Goal: Task Accomplishment & Management: Use online tool/utility

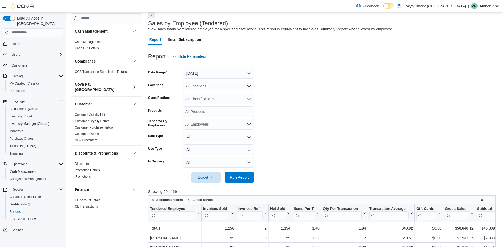
scroll to position [27, 0]
click at [203, 85] on div "All Locations" at bounding box center [218, 86] width 71 height 11
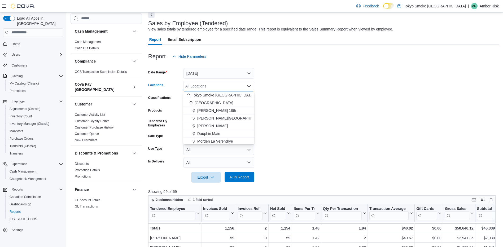
click at [226, 175] on button "Run Report" at bounding box center [240, 177] width 30 height 11
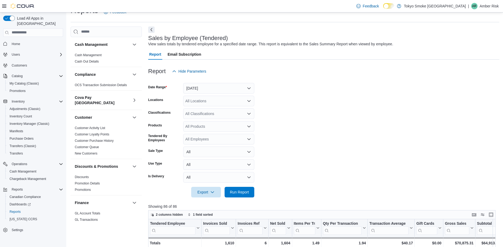
scroll to position [0, 0]
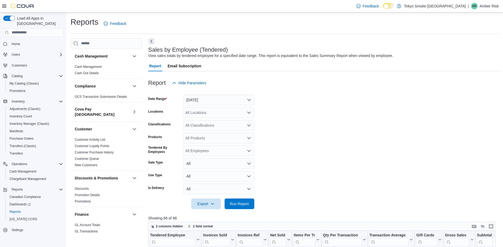
click at [191, 107] on form "Date Range [DATE] Locations All Locations Classifications All Classifications P…" at bounding box center [323, 148] width 351 height 121
click at [190, 114] on div "All Locations" at bounding box center [218, 112] width 71 height 11
type input "***"
click at [203, 122] on span "[GEOGRAPHIC_DATA]" at bounding box center [216, 121] width 39 height 5
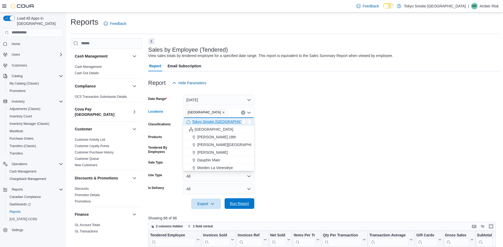
click at [245, 206] on span "Run Report" at bounding box center [239, 203] width 19 height 5
